Goal: Information Seeking & Learning: Learn about a topic

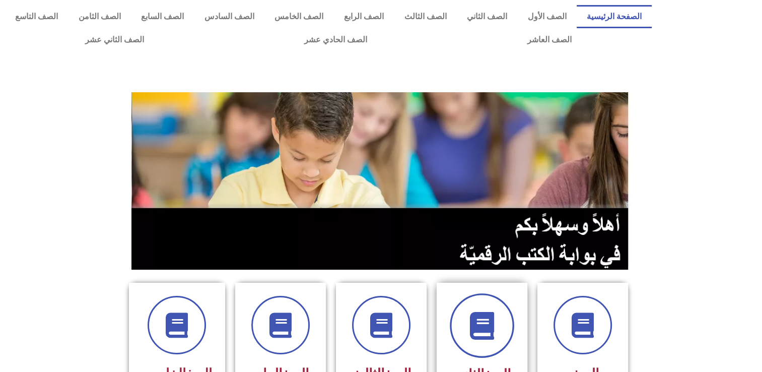
click at [502, 339] on span at bounding box center [482, 325] width 64 height 64
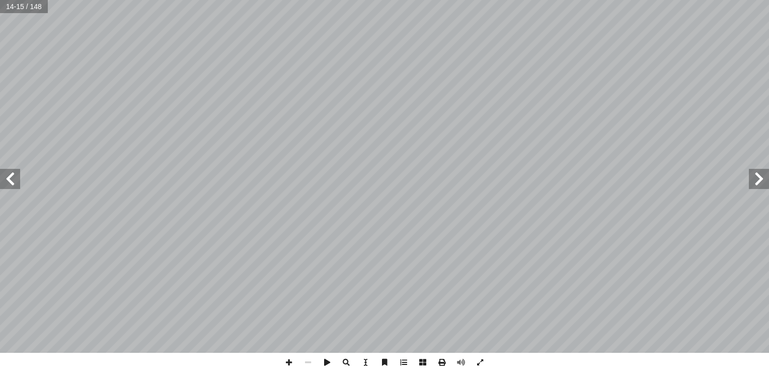
click at [13, 188] on span at bounding box center [10, 179] width 20 height 20
click at [752, 184] on span at bounding box center [759, 179] width 20 height 20
click at [769, 92] on html "الصفحة الرئيسية الصف الأول الصف الثاني الصف الثالث الصف الرابع الصف الخامس الصف…" at bounding box center [384, 46] width 769 height 92
click at [759, 178] on span at bounding box center [759, 179] width 20 height 20
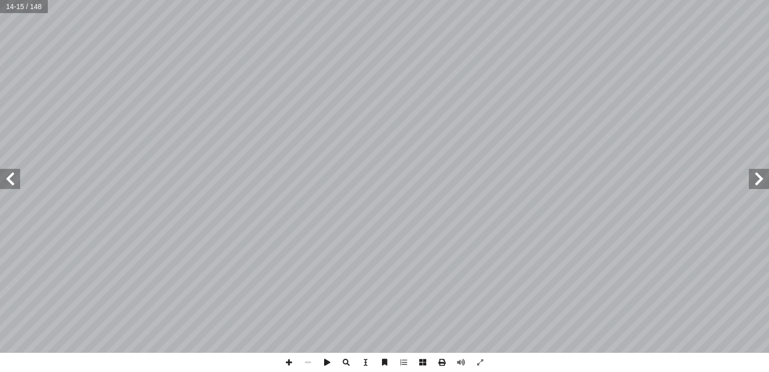
click at [20, 188] on span at bounding box center [10, 179] width 20 height 20
click at [760, 185] on span at bounding box center [759, 179] width 20 height 20
click at [6, 183] on span at bounding box center [10, 179] width 20 height 20
click at [755, 182] on span at bounding box center [759, 179] width 20 height 20
click at [759, 172] on span at bounding box center [759, 179] width 20 height 20
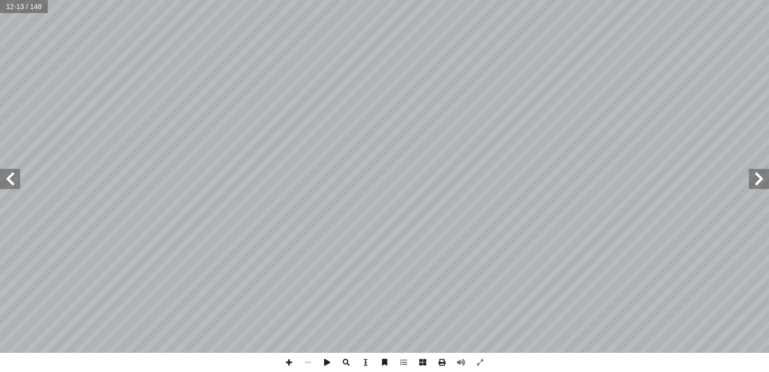
click at [9, 174] on span at bounding box center [10, 179] width 20 height 20
click at [7, 178] on span at bounding box center [10, 179] width 20 height 20
click at [4, 186] on span at bounding box center [10, 179] width 20 height 20
click at [753, 185] on span at bounding box center [759, 179] width 20 height 20
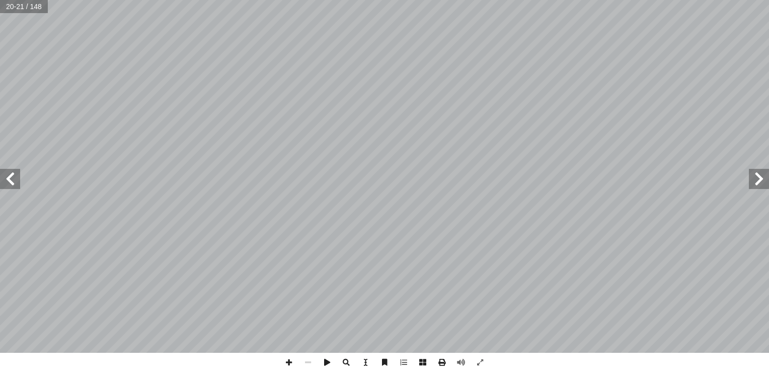
click at [753, 185] on span at bounding box center [759, 179] width 20 height 20
click at [9, 188] on span at bounding box center [10, 179] width 20 height 20
click at [14, 179] on span at bounding box center [10, 179] width 20 height 20
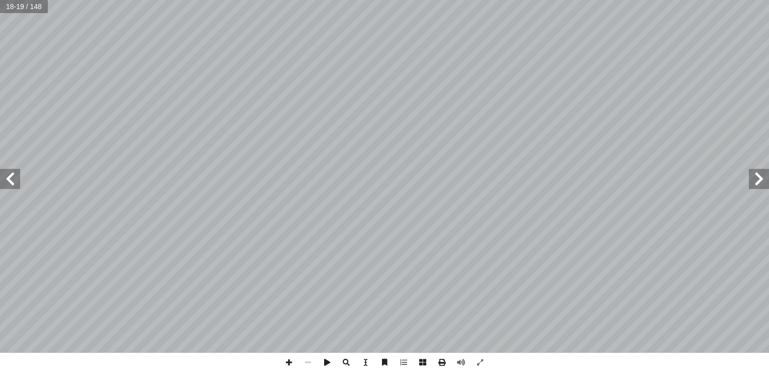
click at [14, 179] on span at bounding box center [10, 179] width 20 height 20
click at [9, 178] on span at bounding box center [10, 179] width 20 height 20
